Goal: Transaction & Acquisition: Purchase product/service

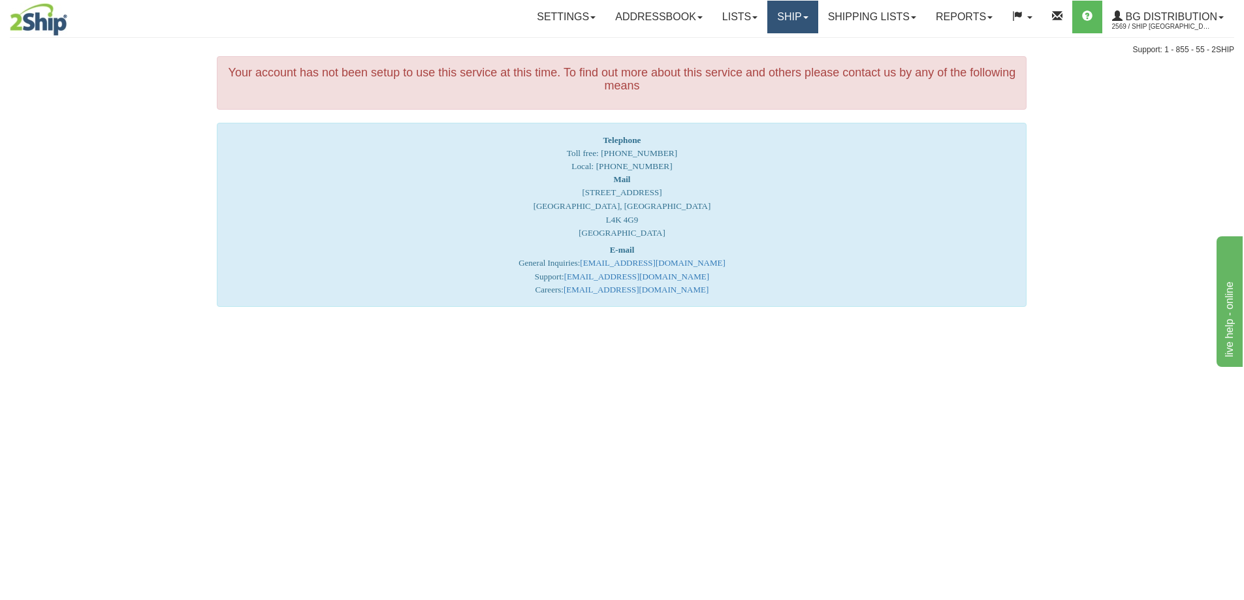
click at [777, 16] on link "Ship" at bounding box center [792, 17] width 50 height 33
click at [765, 46] on span "Ship Screen" at bounding box center [752, 45] width 50 height 10
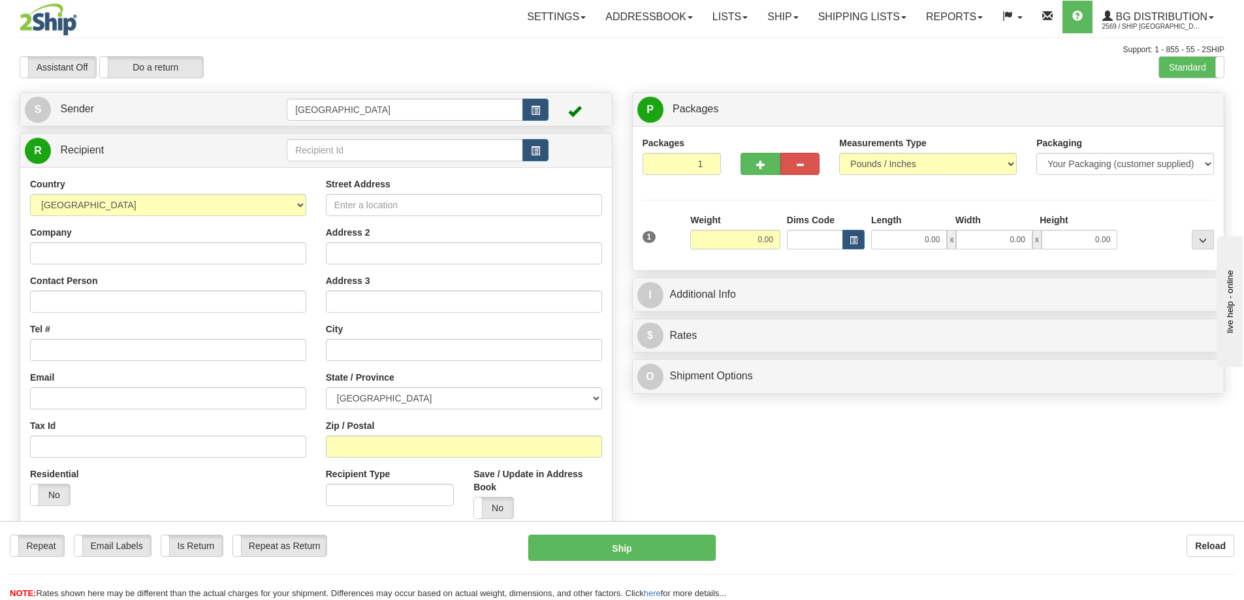
click at [943, 552] on div "Reload" at bounding box center [984, 546] width 499 height 22
click at [367, 152] on input "text" at bounding box center [405, 150] width 236 height 22
click at [319, 170] on div "80054" at bounding box center [403, 170] width 224 height 14
type input "80054"
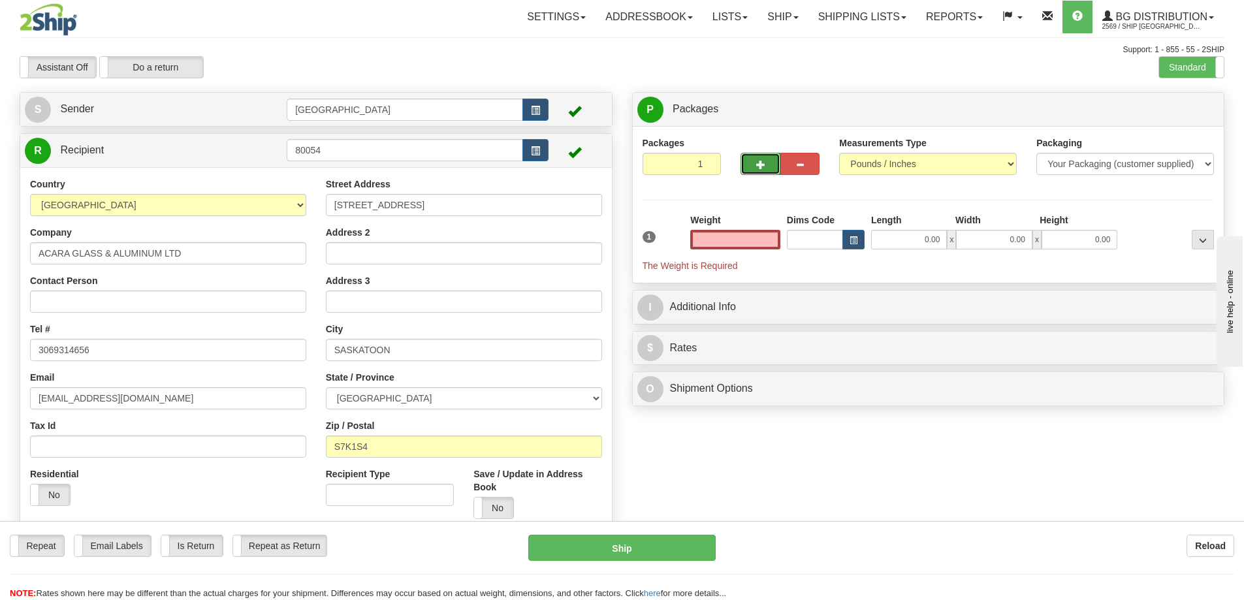
type input "0.00"
click at [758, 163] on span "button" at bounding box center [760, 165] width 9 height 8
type input "4"
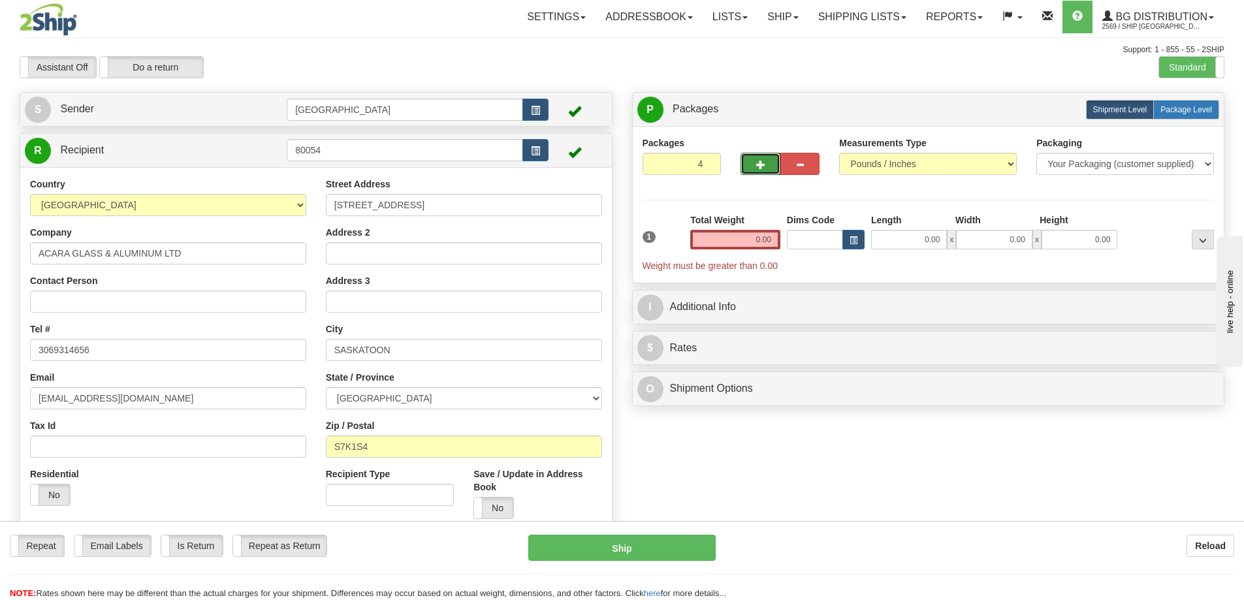
click at [1185, 106] on span "Package Level" at bounding box center [1186, 109] width 52 height 9
radio input "true"
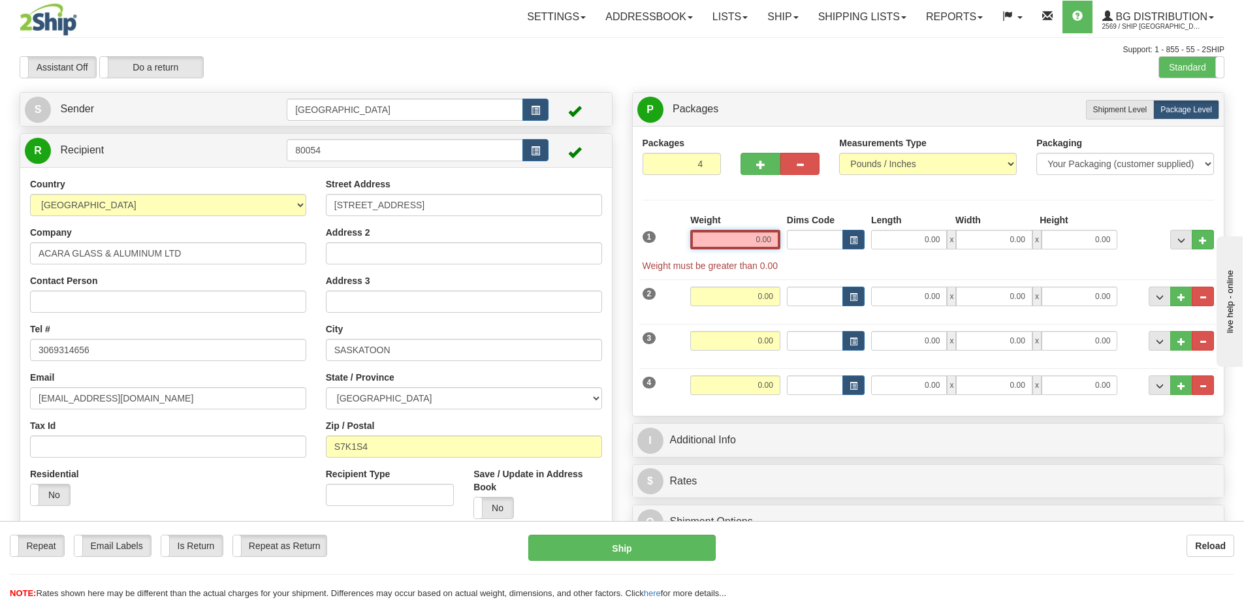
click at [771, 240] on input "0.00" at bounding box center [735, 240] width 90 height 20
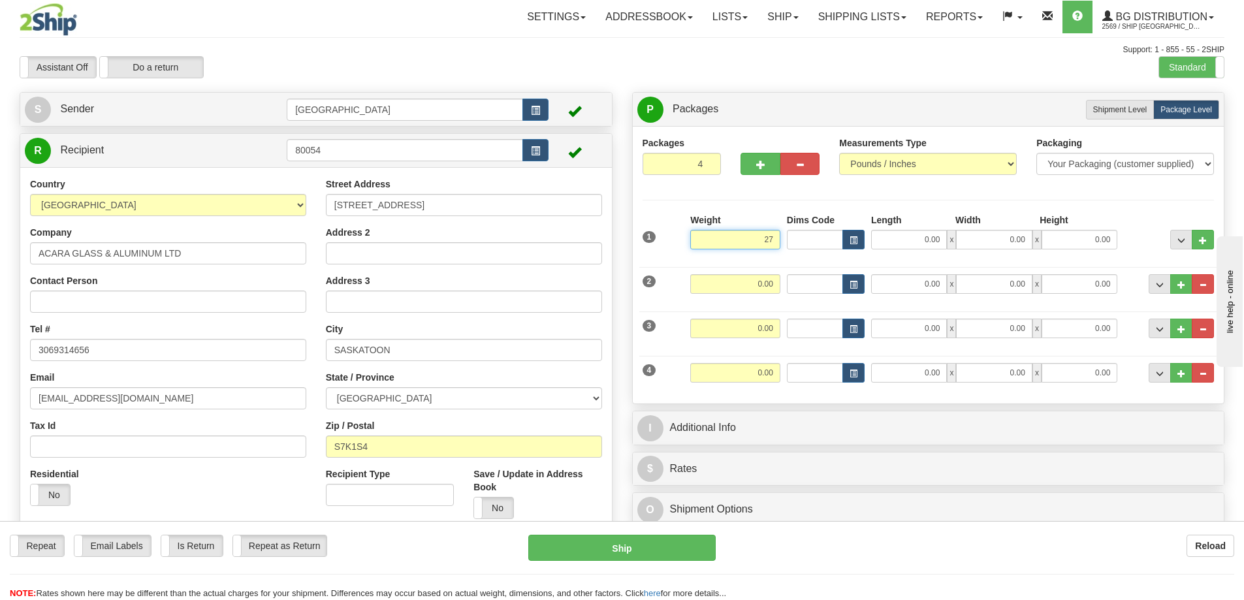
type input "27.00"
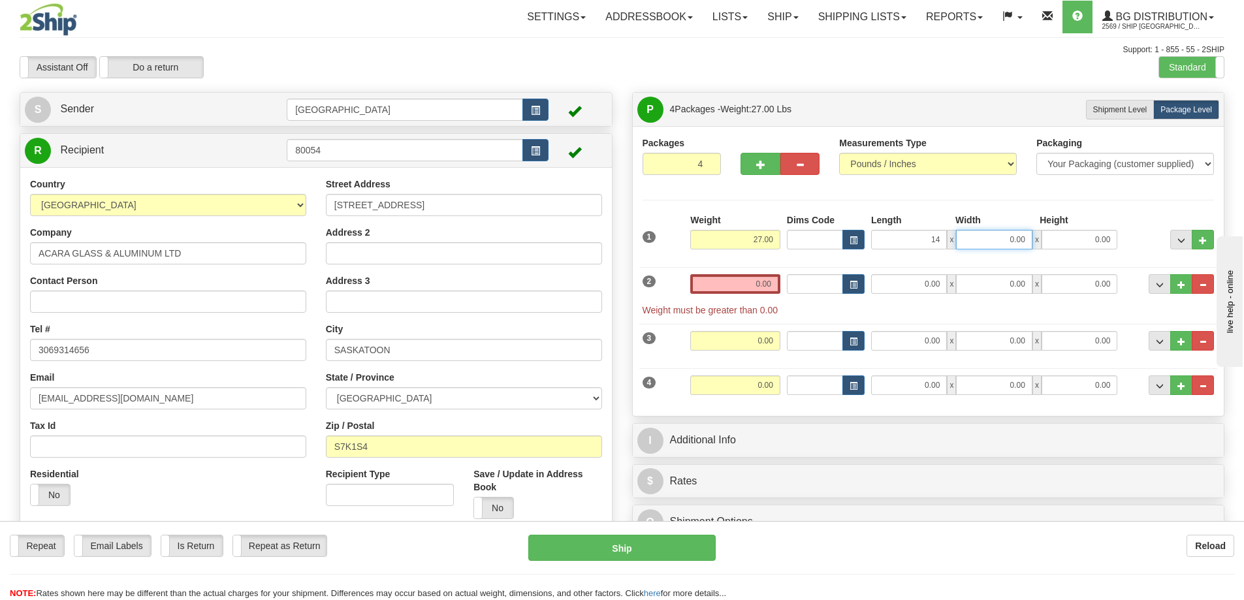
type input "14.00"
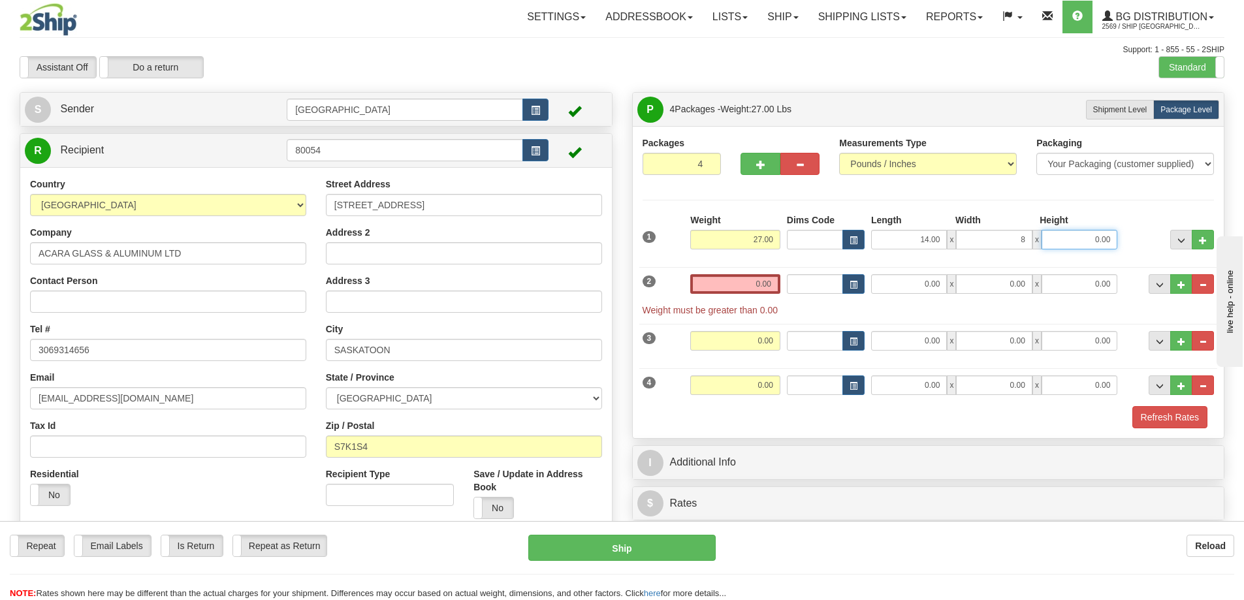
type input "8.00"
click at [769, 282] on input "0.00" at bounding box center [735, 284] width 90 height 20
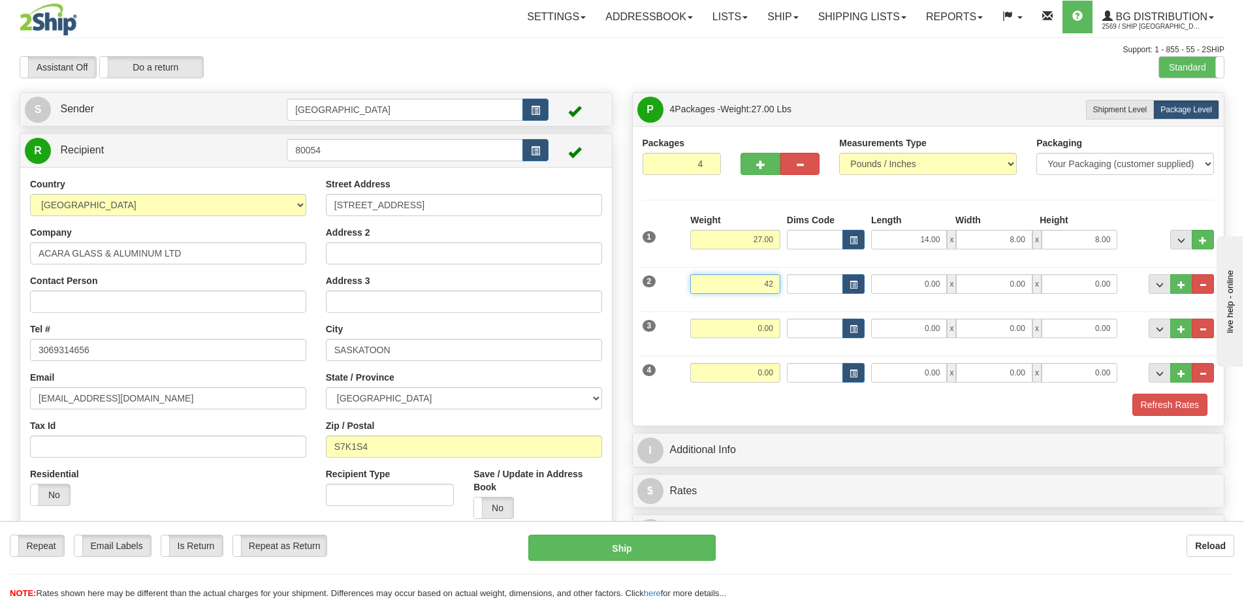
type input "42.00"
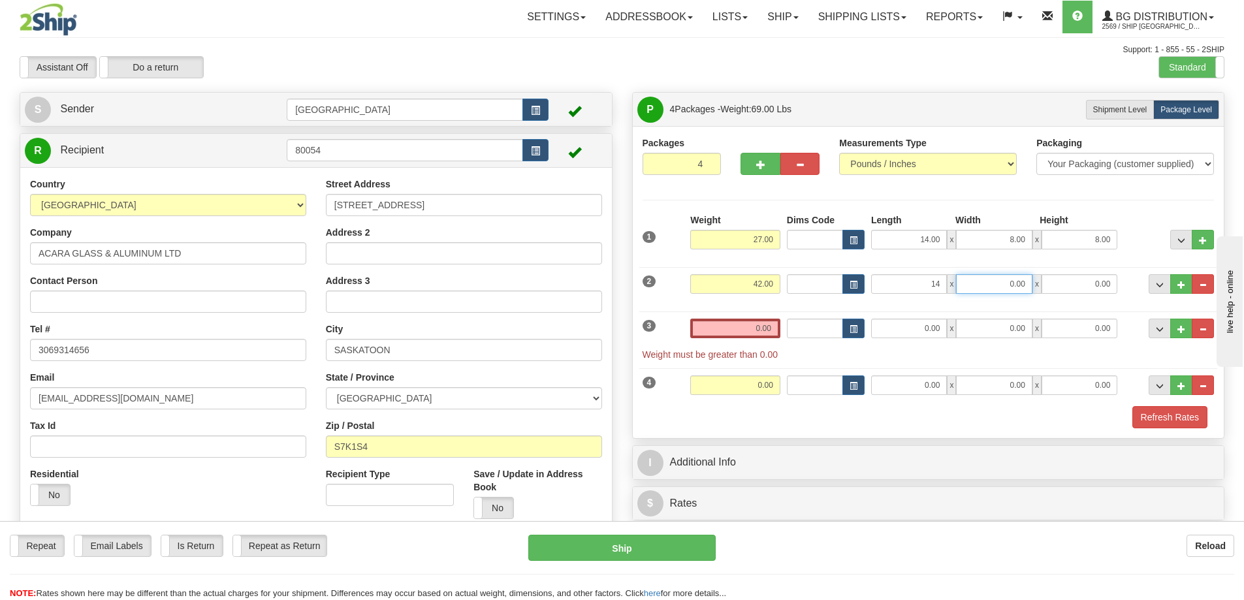
type input "14.00"
type input "10.00"
type input "9.00"
click at [773, 327] on input "0.00" at bounding box center [735, 329] width 90 height 20
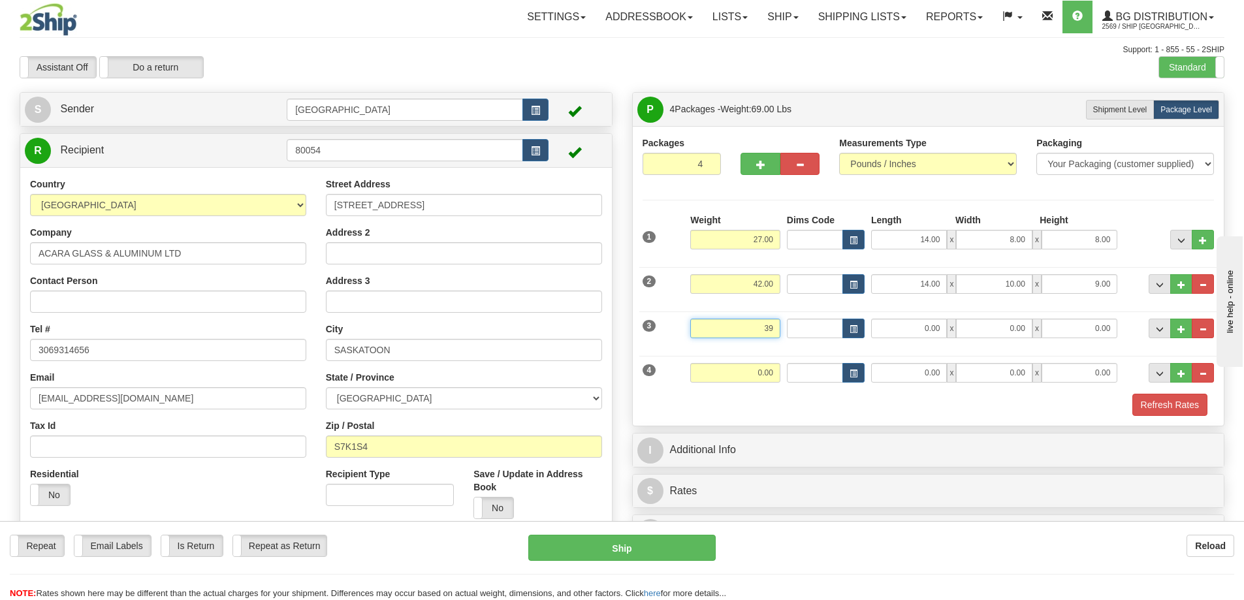
type input "39.00"
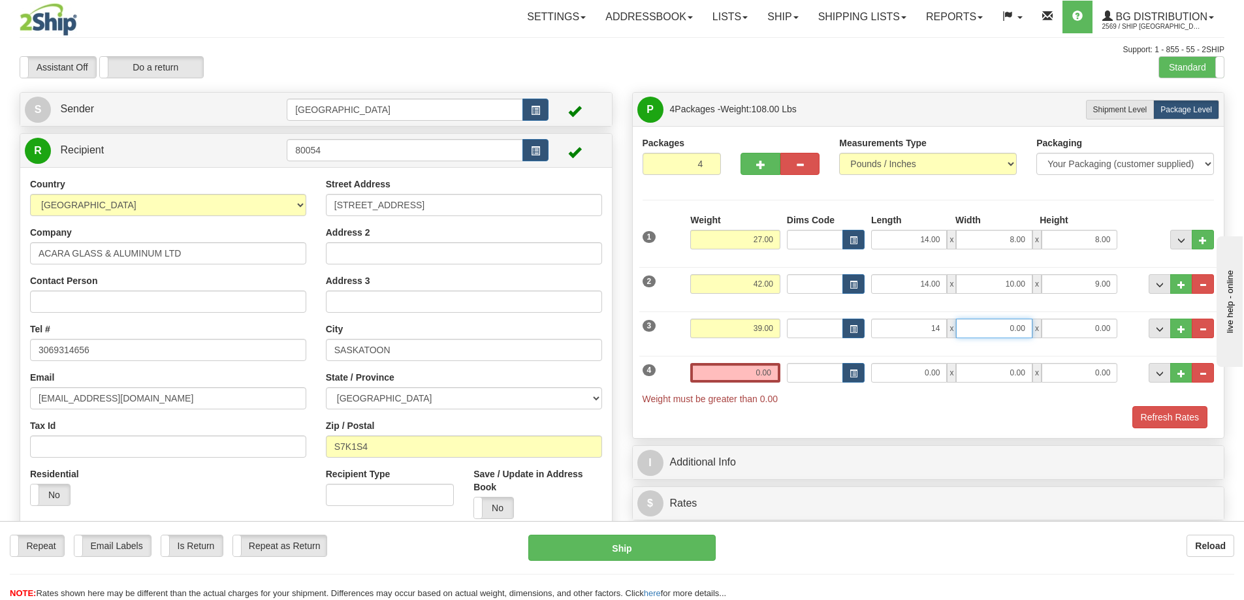
type input "14.00"
type input "9.00"
click at [772, 370] on input "0.00" at bounding box center [735, 373] width 90 height 20
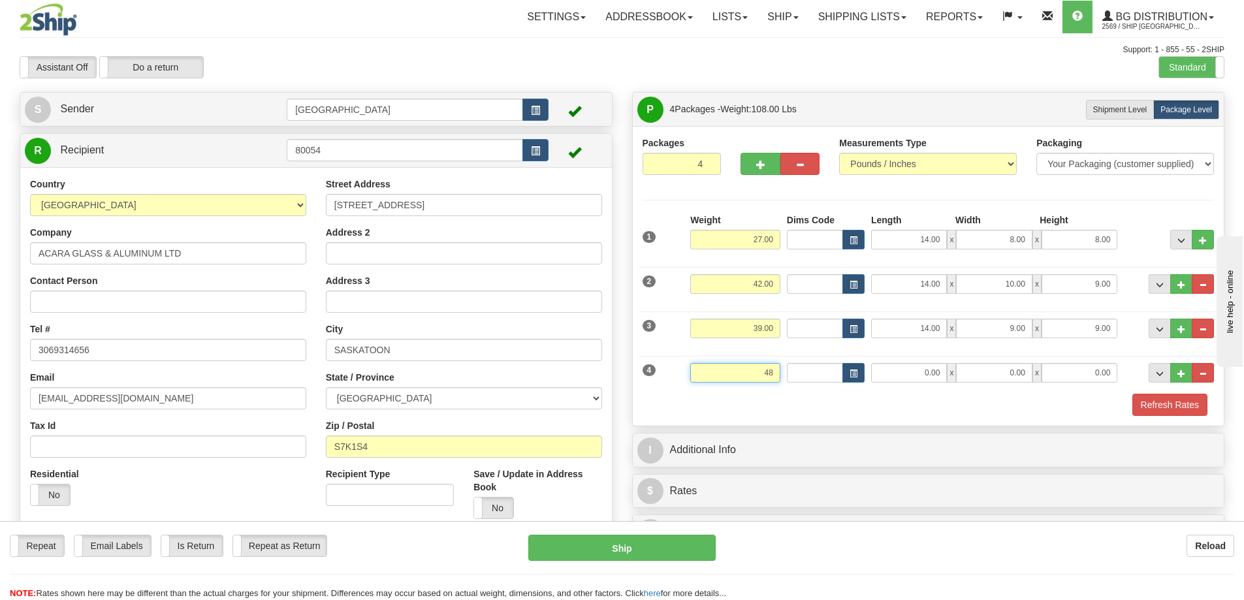
type input "48.00"
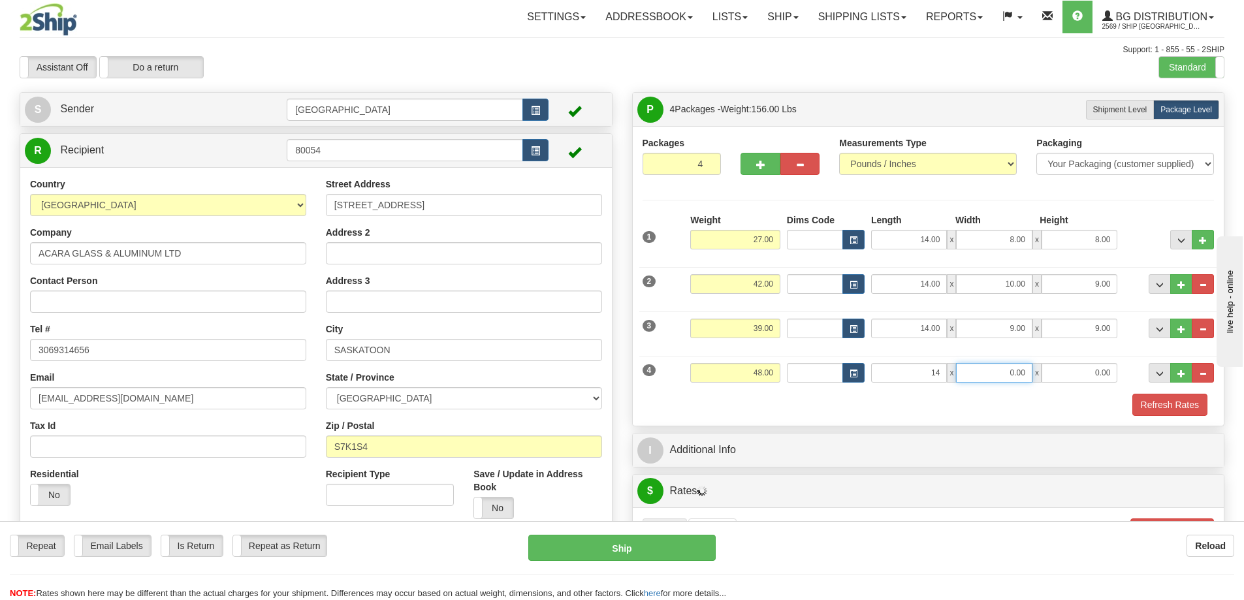
type input "14.00"
type input "10.00"
type input "9.00"
click at [1154, 403] on button "Refresh Rates" at bounding box center [1169, 405] width 75 height 22
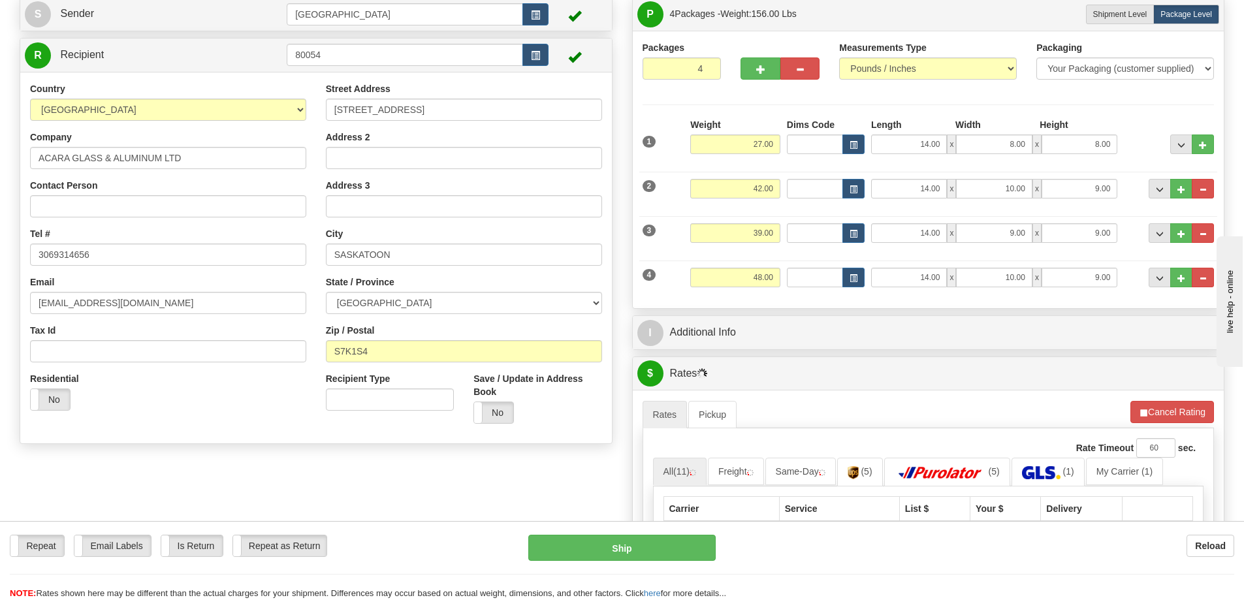
scroll to position [131, 0]
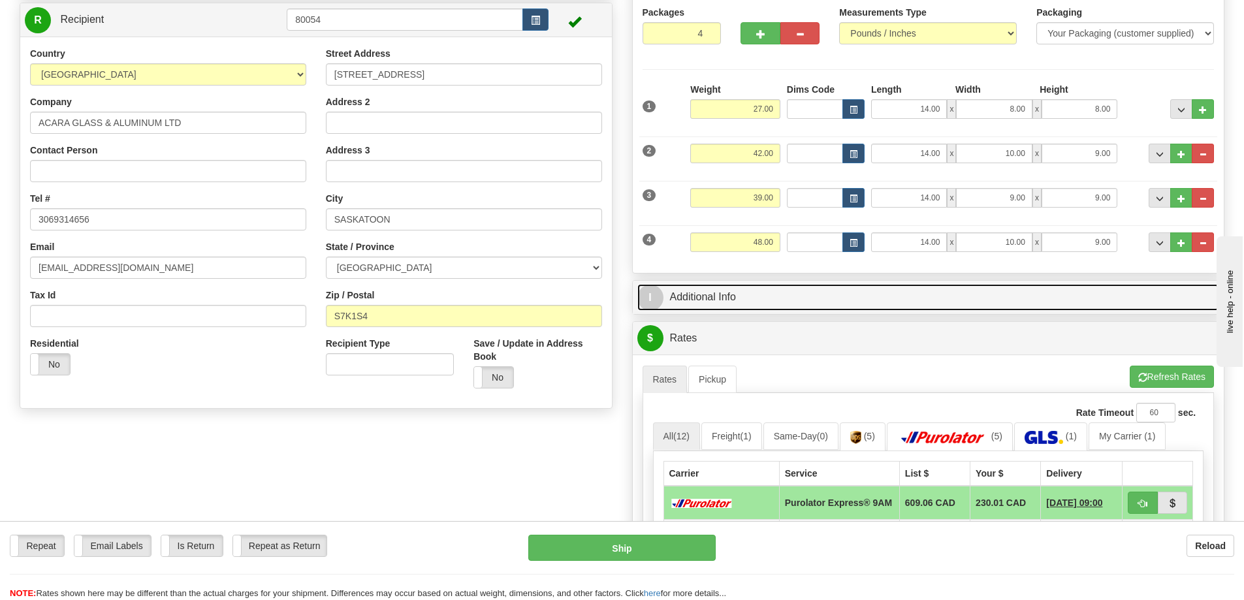
click at [836, 299] on link "I Additional Info" at bounding box center [928, 297] width 582 height 27
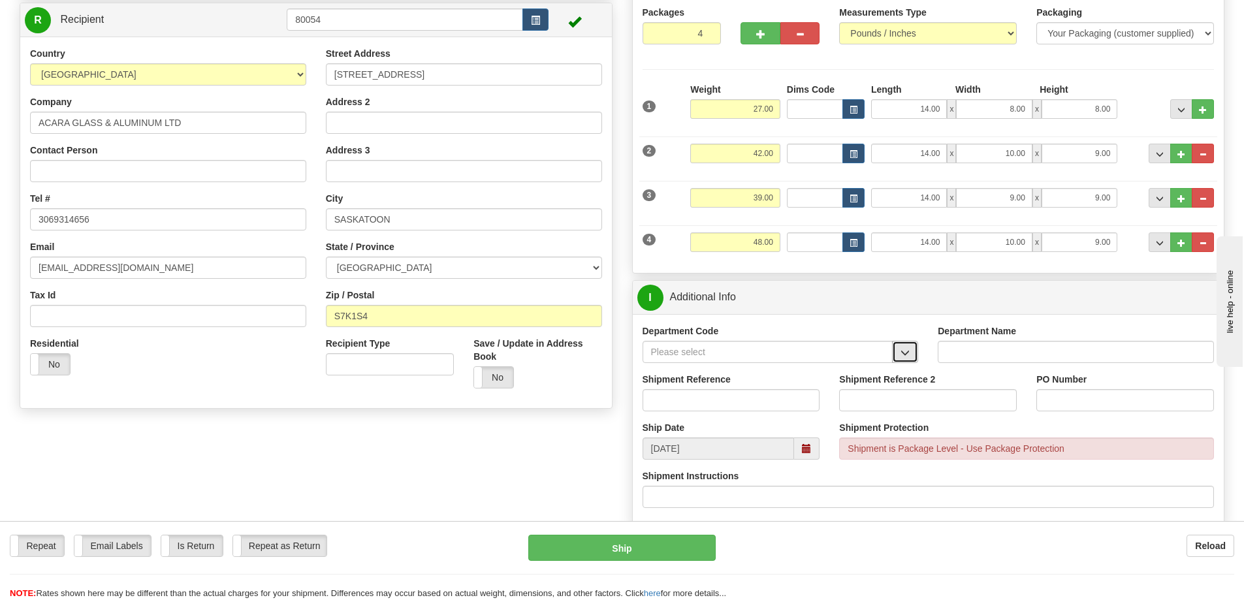
click at [901, 353] on span "button" at bounding box center [904, 353] width 9 height 8
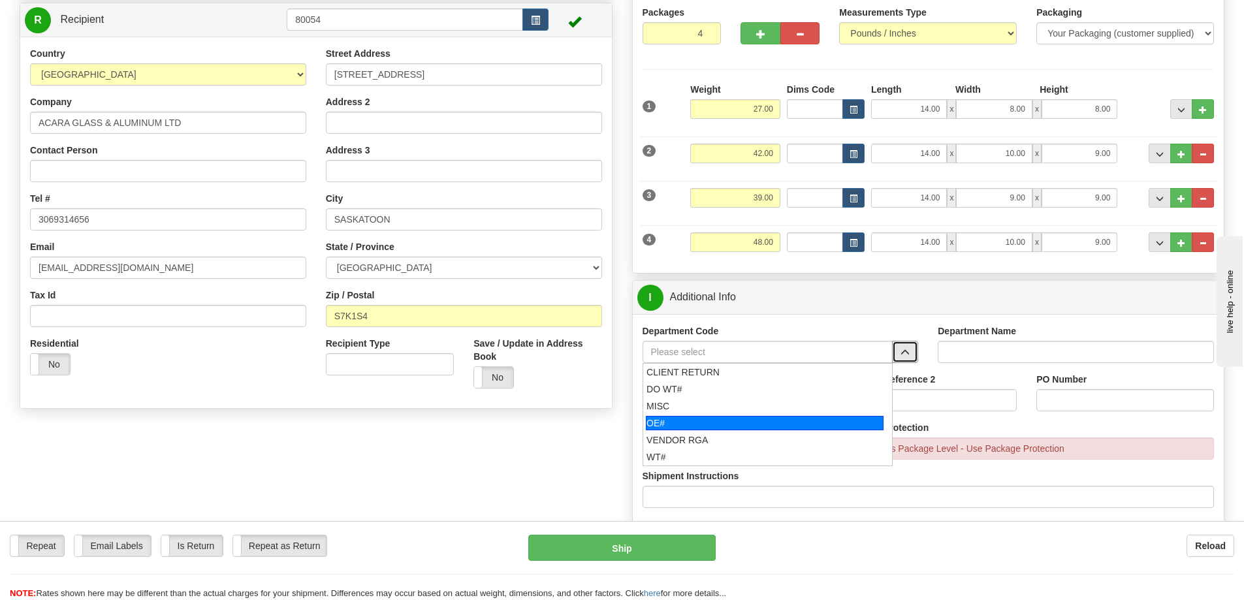
click at [695, 420] on div "OE#" at bounding box center [765, 423] width 238 height 14
type input "OE#"
type input "ORDERS"
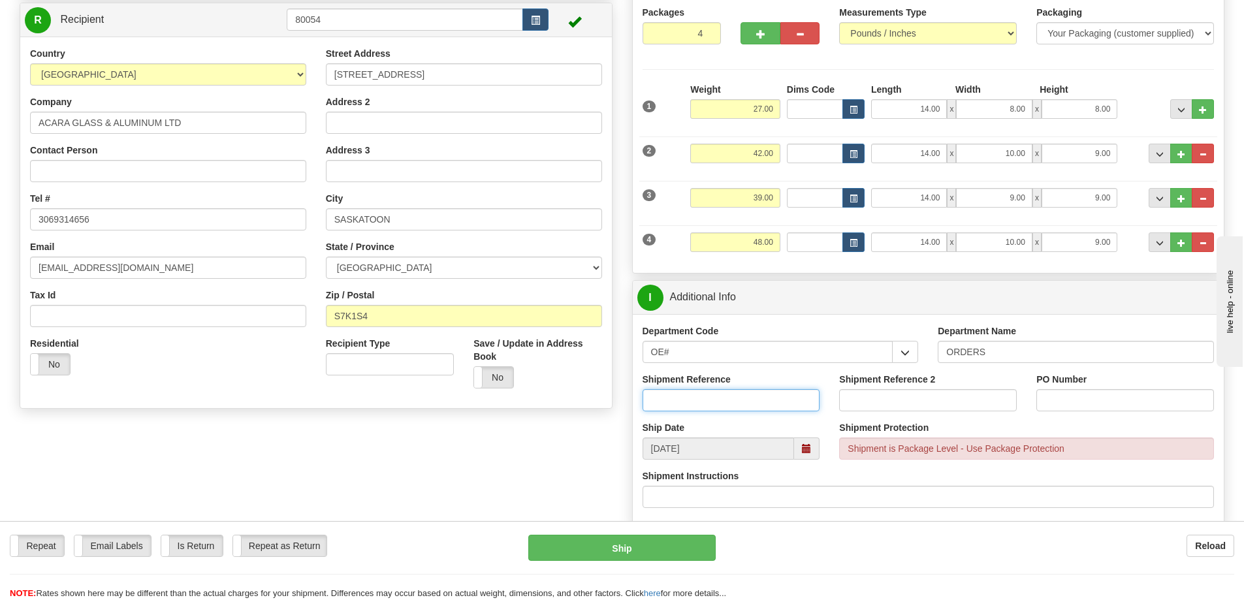
click at [713, 394] on input "Shipment Reference" at bounding box center [731, 400] width 178 height 22
type input "90038446-00 90040911-00 90040913-00"
click at [855, 399] on input "Shipment Reference 2" at bounding box center [928, 400] width 178 height 22
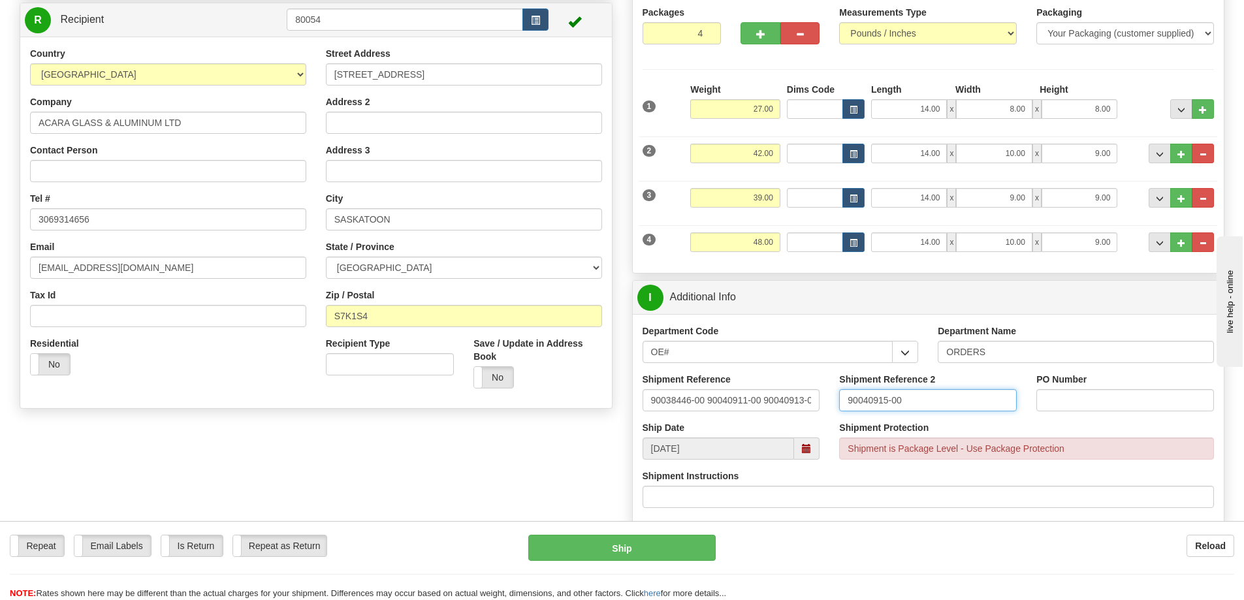
type input "90040915-00"
click at [1094, 405] on input "PO Number" at bounding box center [1125, 400] width 178 height 22
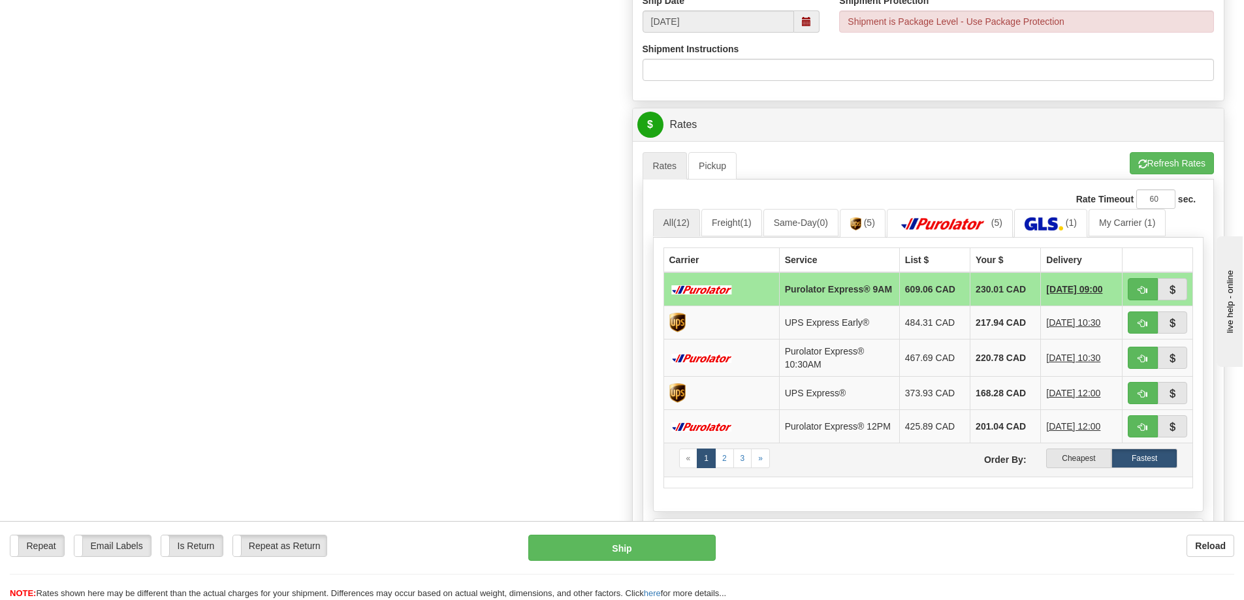
scroll to position [588, 0]
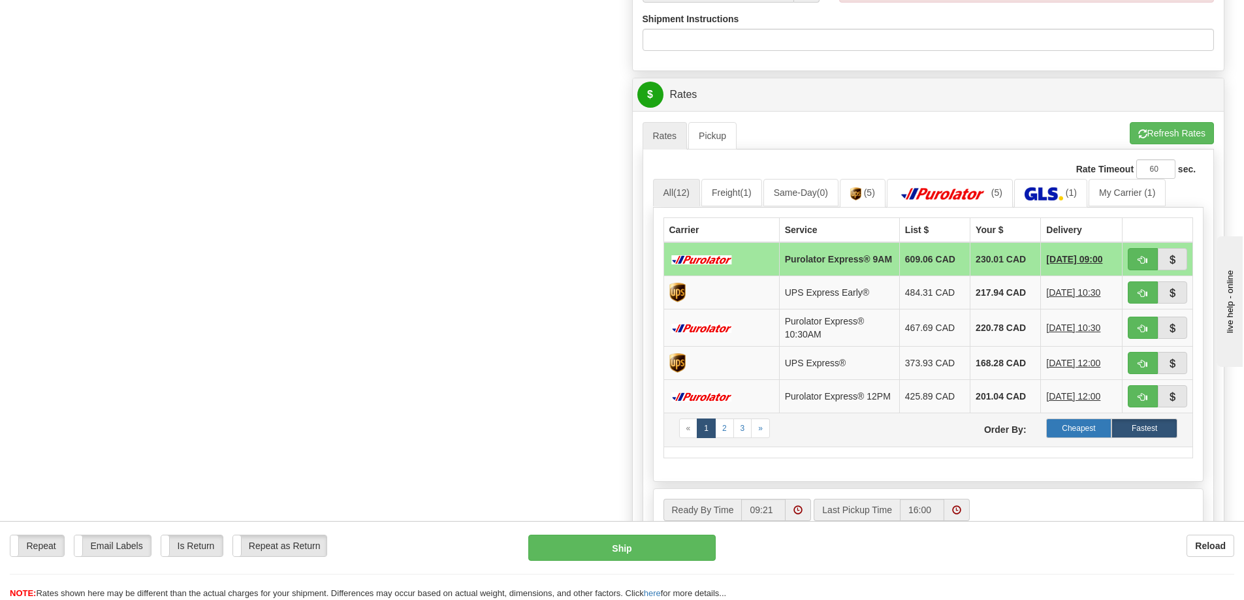
type input "30386-3"
click at [1062, 435] on label "Cheapest" at bounding box center [1079, 429] width 66 height 20
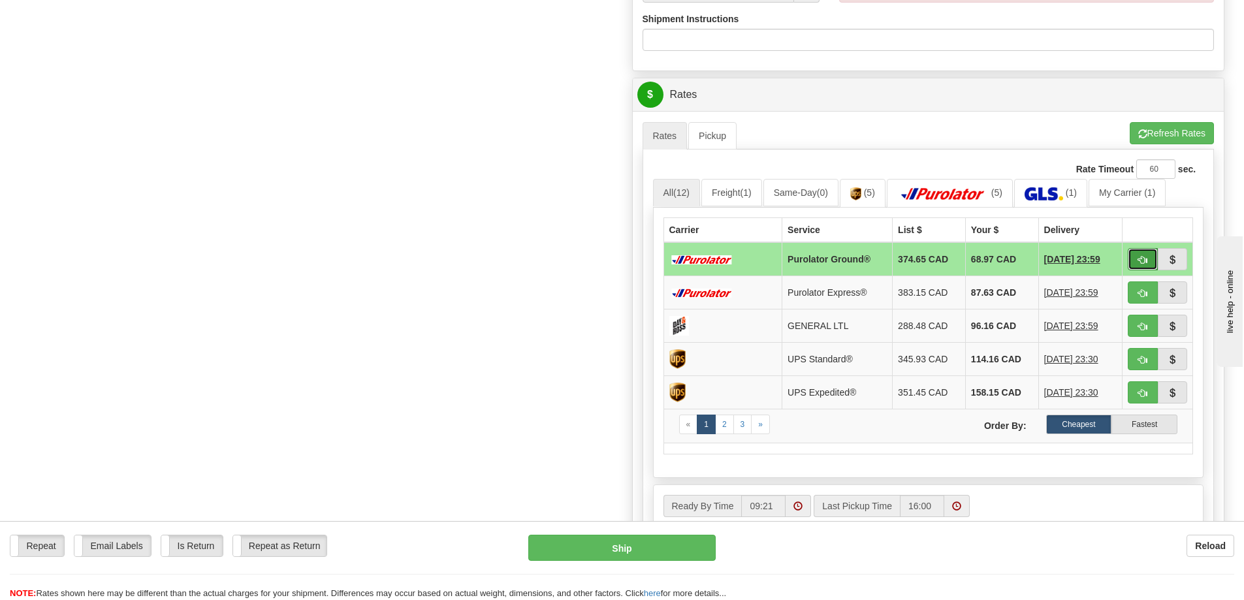
click at [1136, 258] on button "button" at bounding box center [1143, 259] width 30 height 22
type input "260"
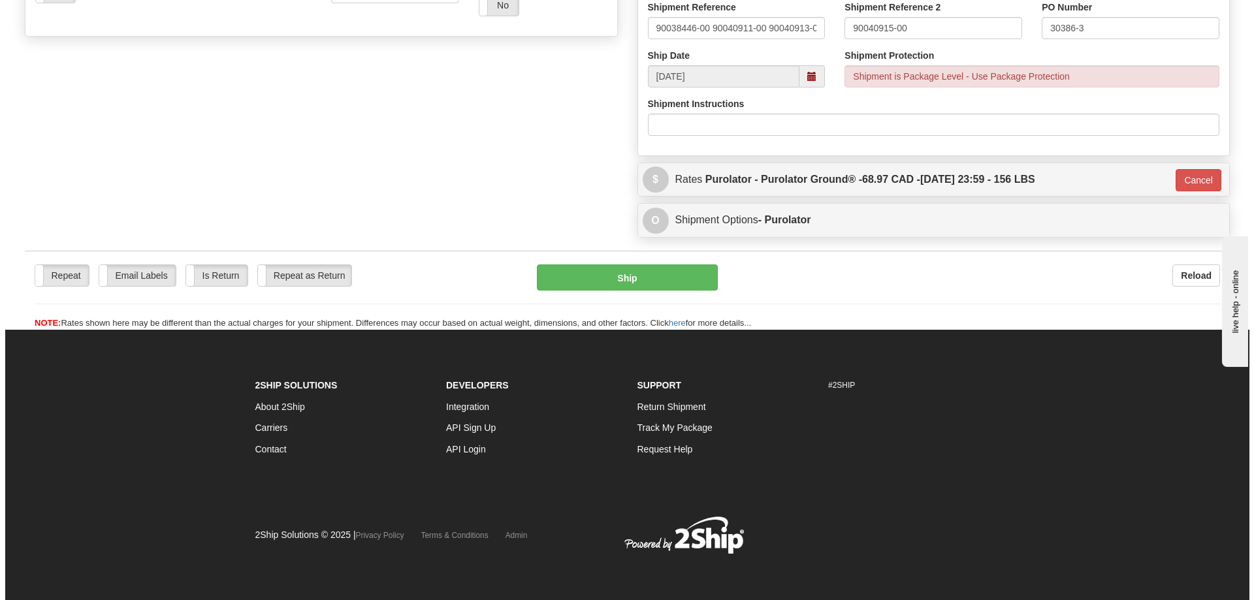
scroll to position [503, 0]
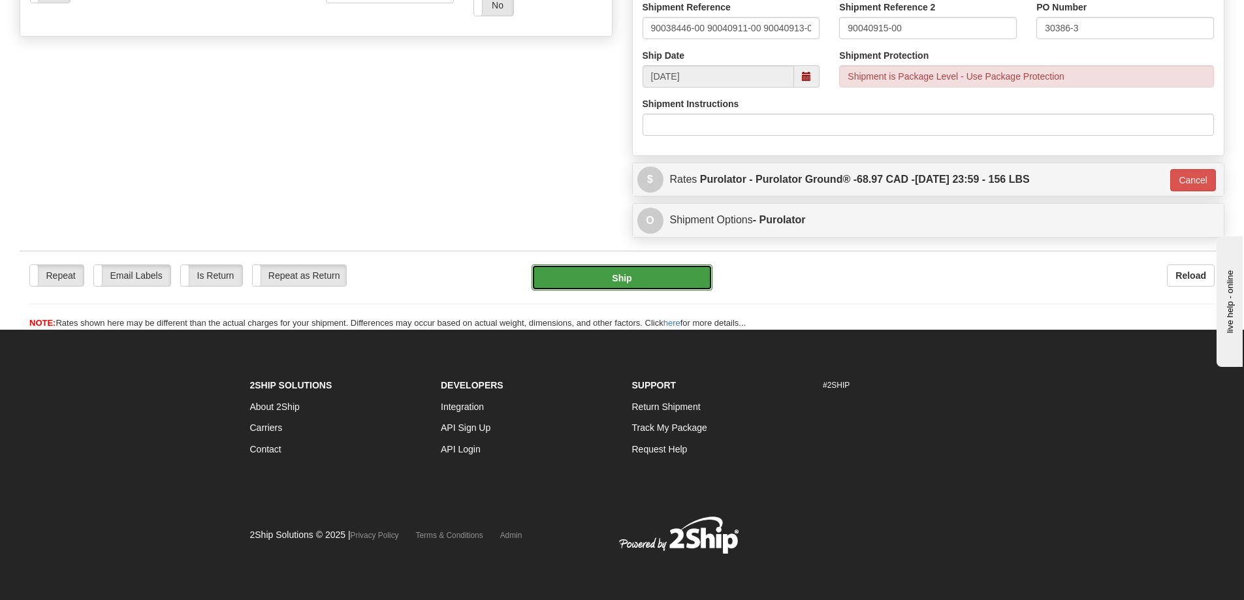
click at [639, 272] on button "Ship" at bounding box center [621, 277] width 181 height 26
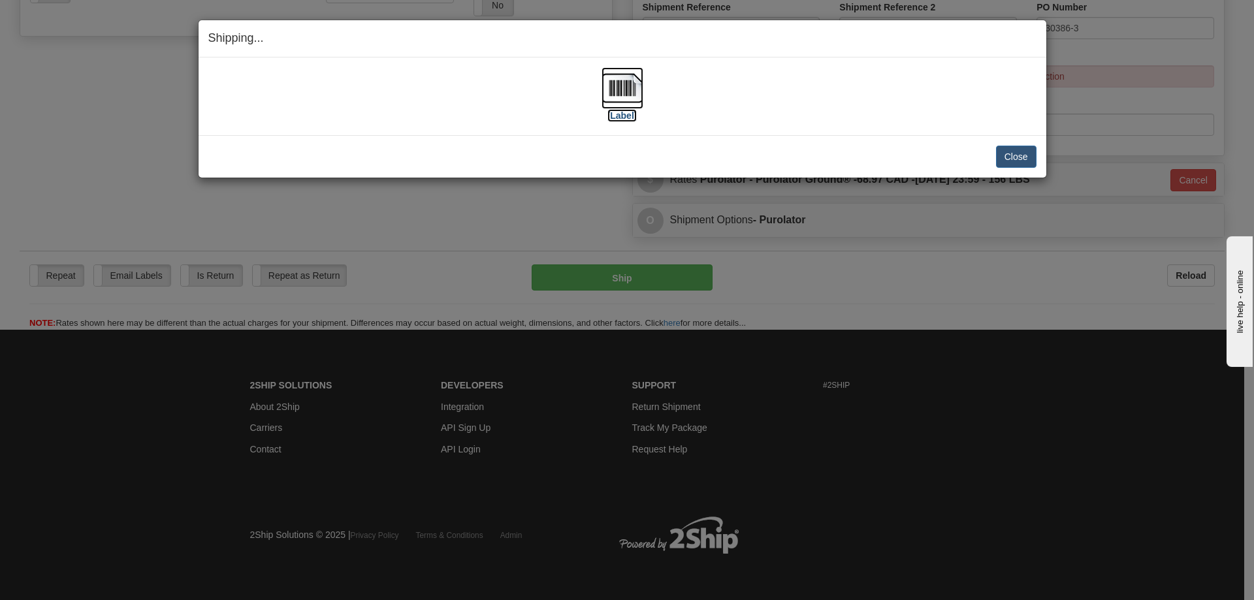
click at [618, 116] on label "[Label]" at bounding box center [622, 115] width 30 height 13
click at [1014, 156] on button "Close" at bounding box center [1016, 157] width 40 height 22
